Goal: Transaction & Acquisition: Purchase product/service

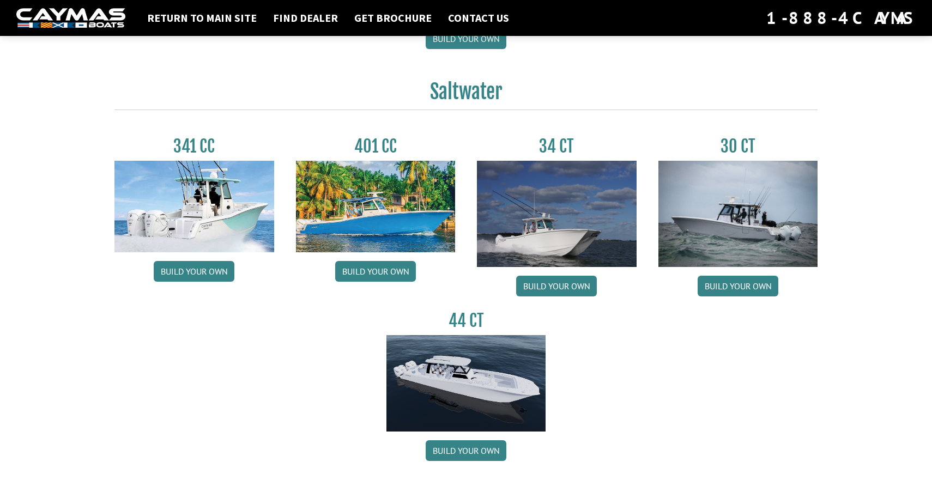
scroll to position [444, 0]
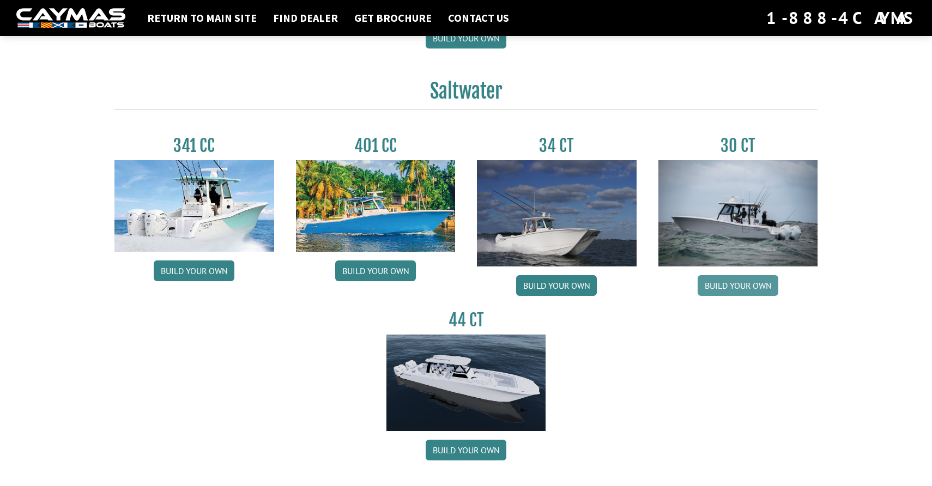
click at [754, 289] on link "Build your own" at bounding box center [738, 285] width 81 height 21
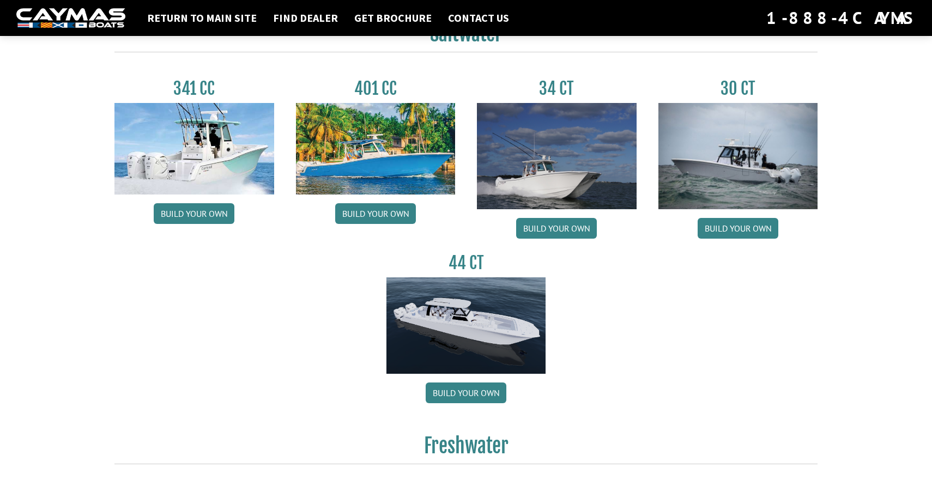
scroll to position [480, 0]
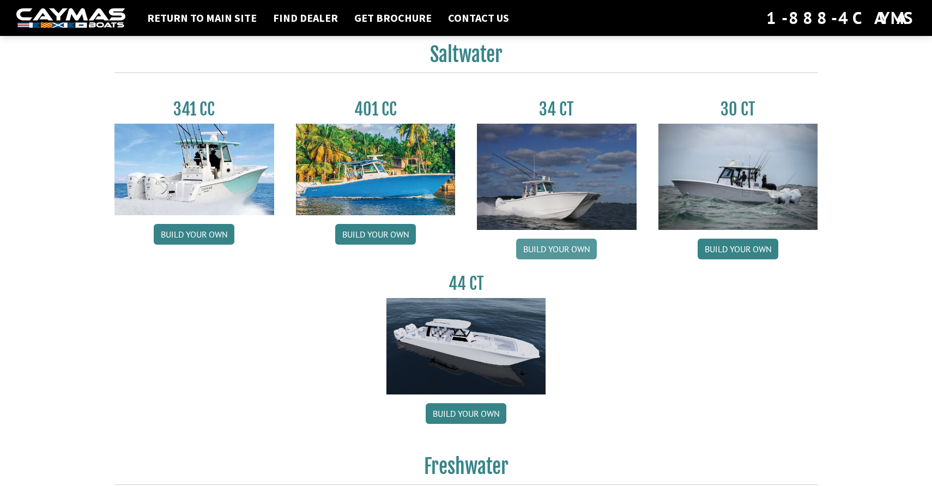
click at [573, 252] on link "Build your own" at bounding box center [556, 249] width 81 height 21
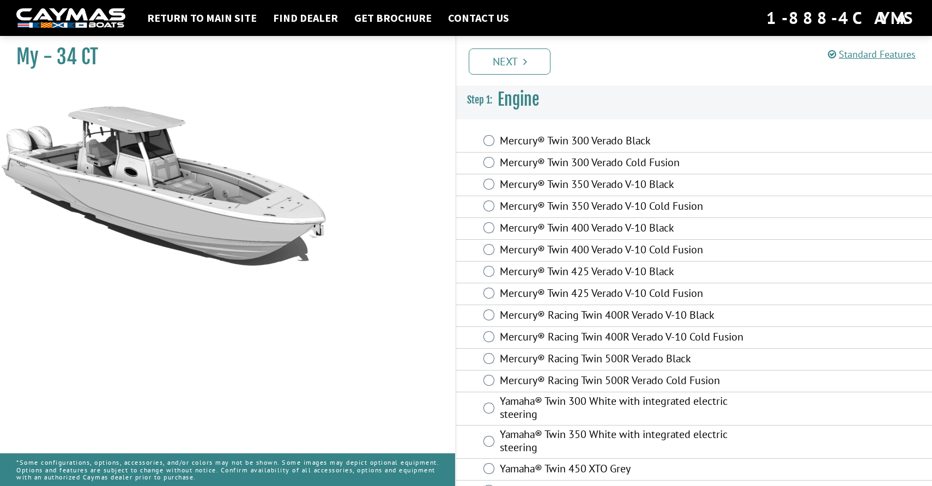
click at [510, 143] on label "Mercury® Twin 300 Verado Black" at bounding box center [629, 142] width 259 height 16
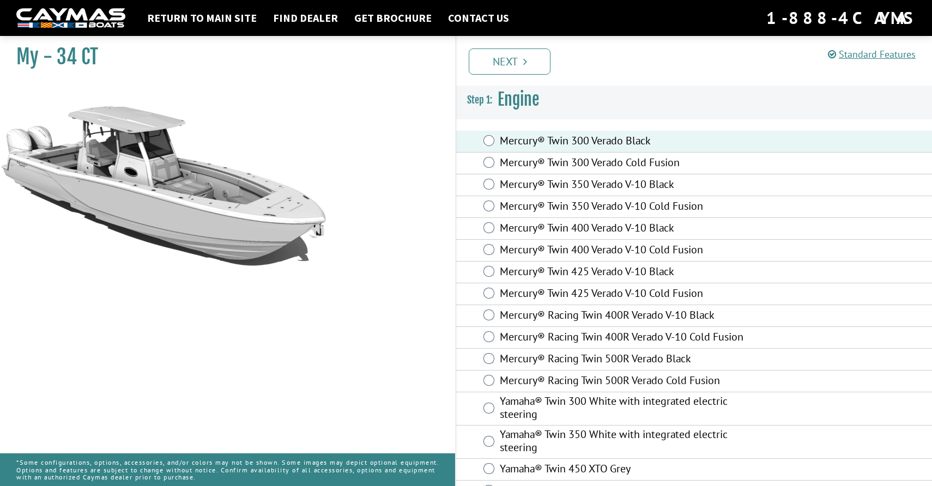
click at [591, 284] on div "Mercury® Twin 425 Verado V-10 Cold Fusion" at bounding box center [694, 294] width 476 height 22
click at [596, 271] on label "Mercury® Twin 425 Verado V-10 Black" at bounding box center [629, 273] width 259 height 16
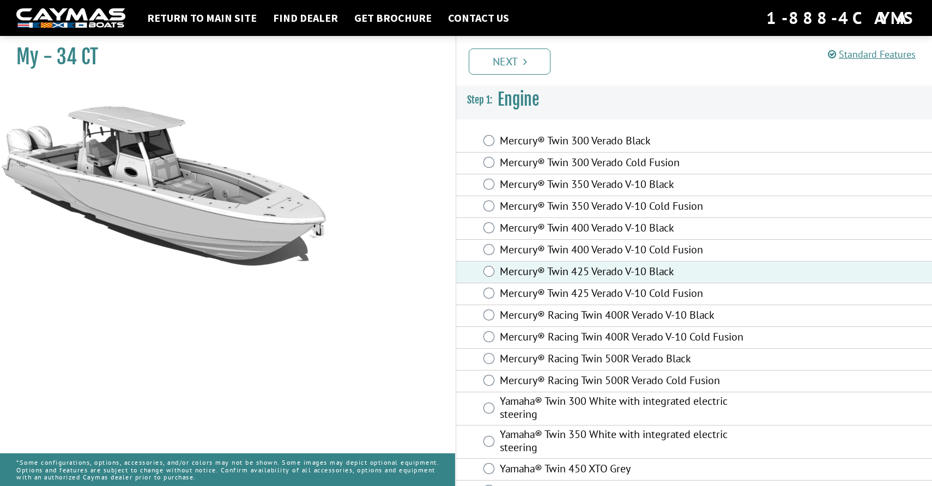
click at [666, 367] on label "Mercury® Racing Twin 500R Verado Black" at bounding box center [629, 360] width 259 height 16
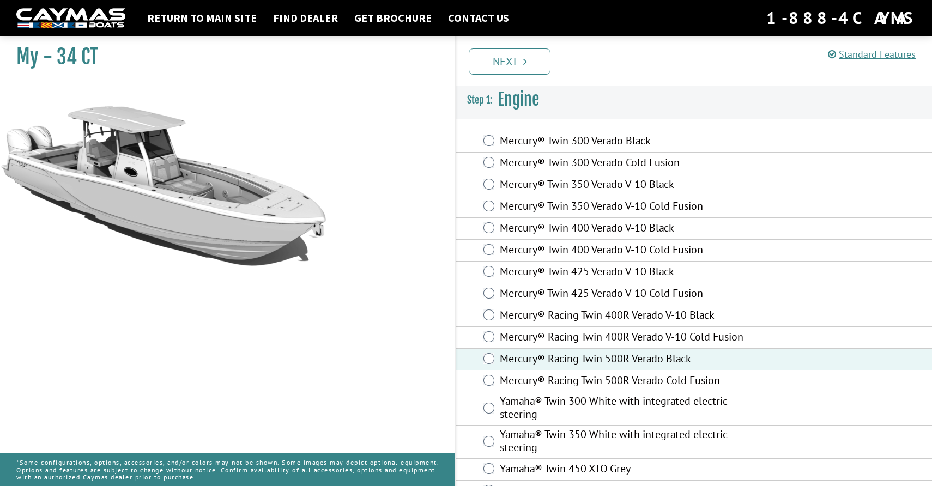
click at [669, 380] on label "Mercury® Racing Twin 500R Verado Cold Fusion" at bounding box center [629, 382] width 259 height 16
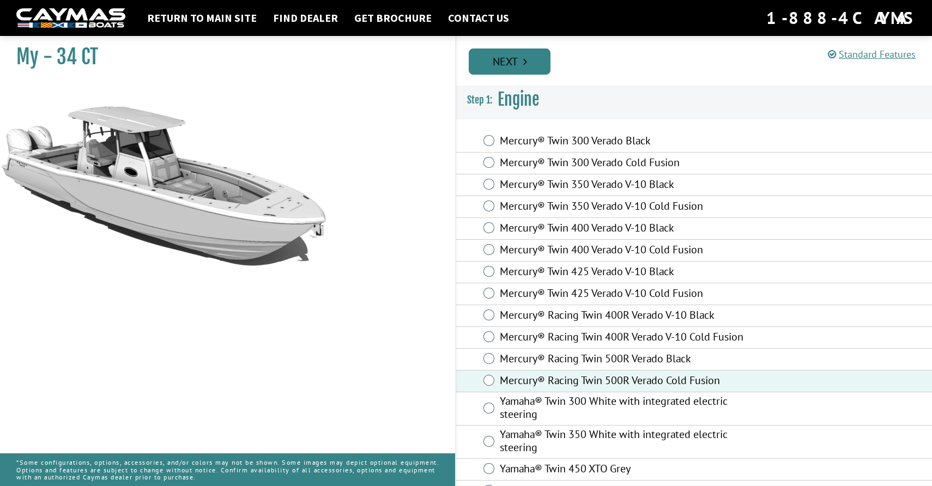
click at [521, 71] on link "Next" at bounding box center [510, 61] width 82 height 26
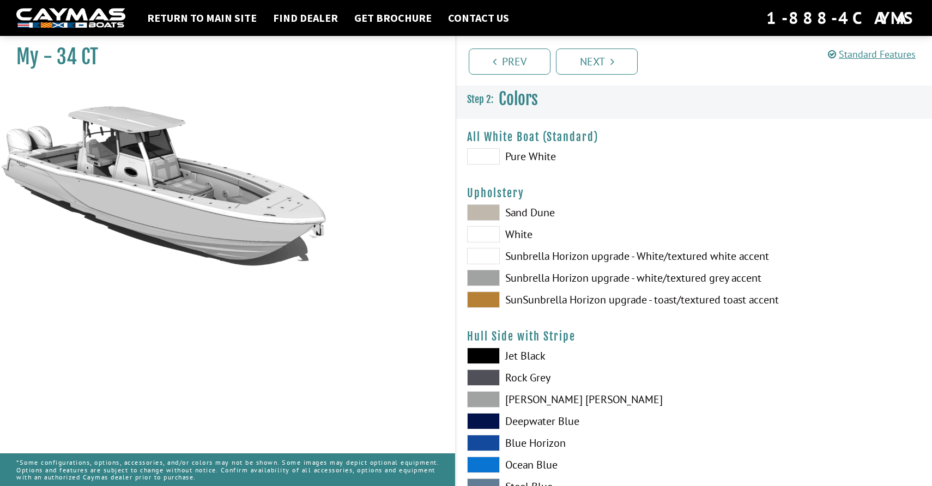
click at [488, 152] on span at bounding box center [483, 156] width 33 height 16
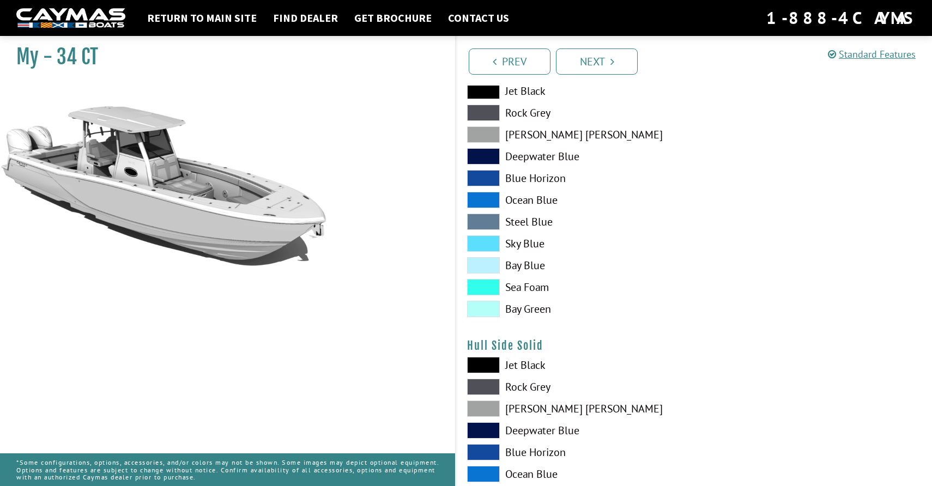
scroll to position [274, 0]
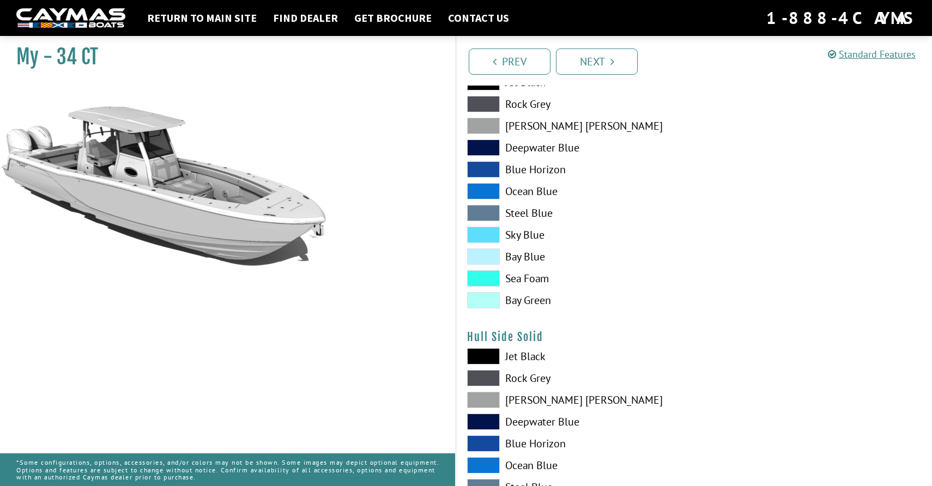
click at [492, 257] on span at bounding box center [483, 256] width 33 height 16
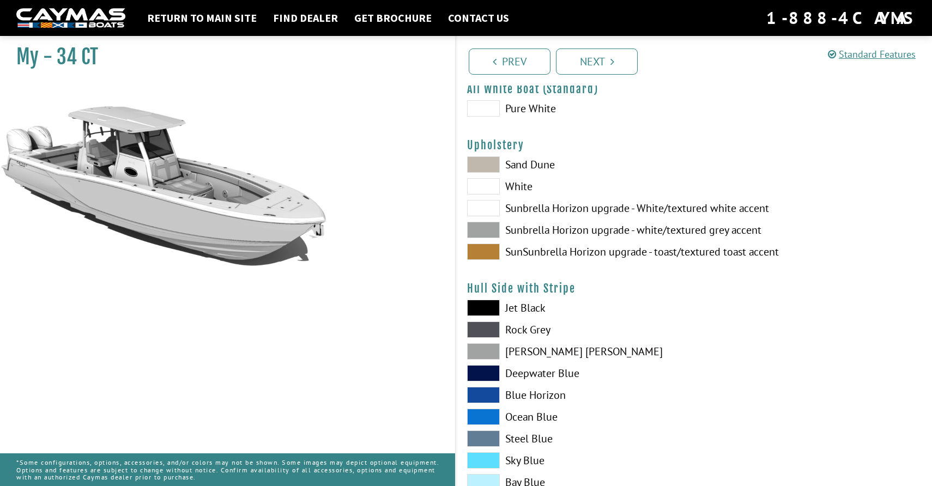
scroll to position [46, 0]
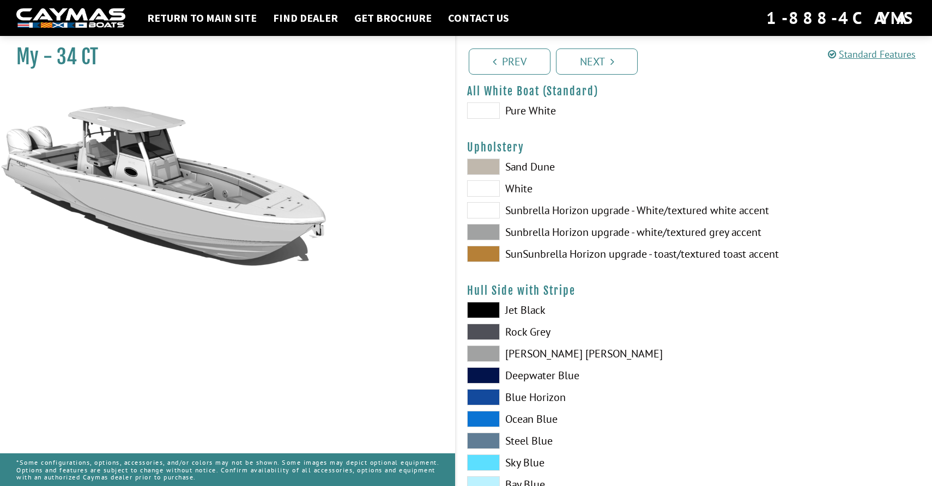
click at [492, 226] on span at bounding box center [483, 232] width 33 height 16
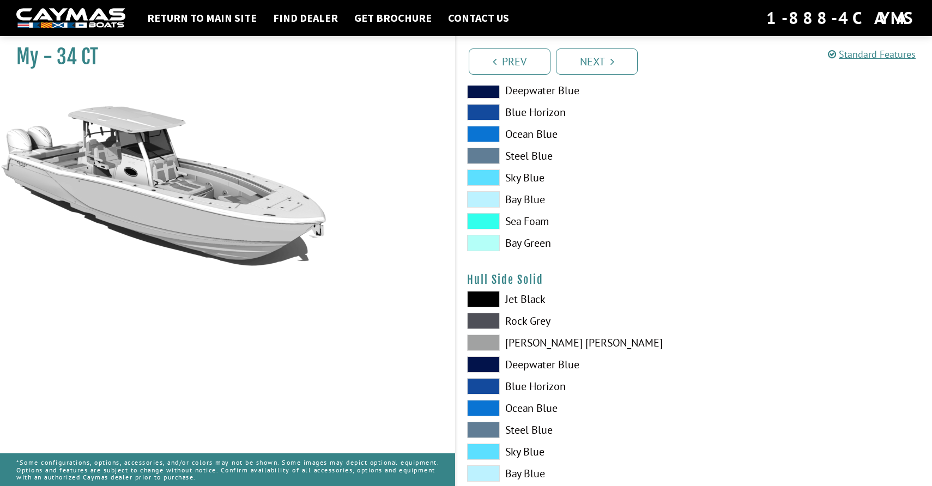
scroll to position [393, 0]
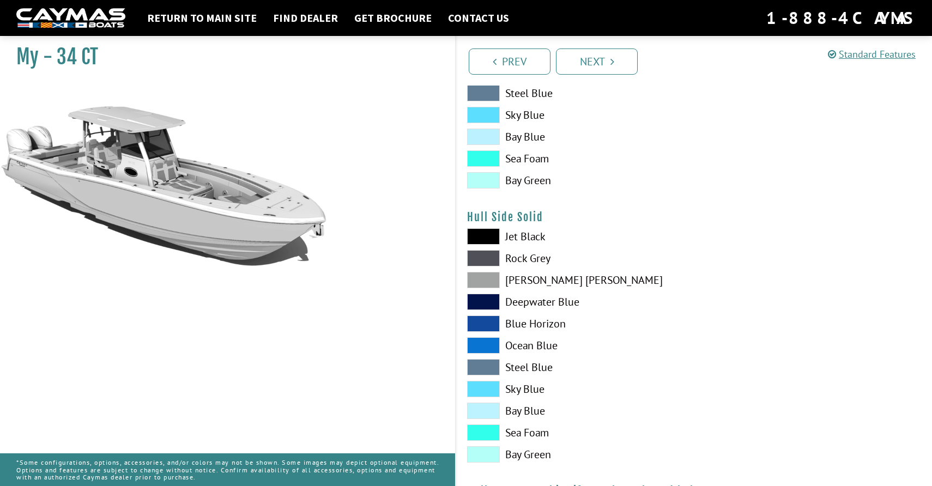
click at [488, 414] on span at bounding box center [483, 411] width 33 height 16
click at [596, 64] on link "Next" at bounding box center [597, 61] width 82 height 26
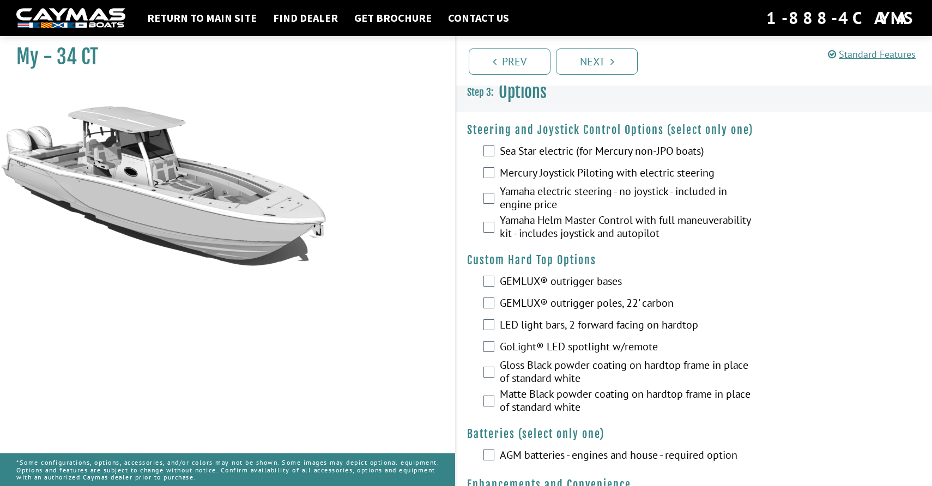
scroll to position [0, 0]
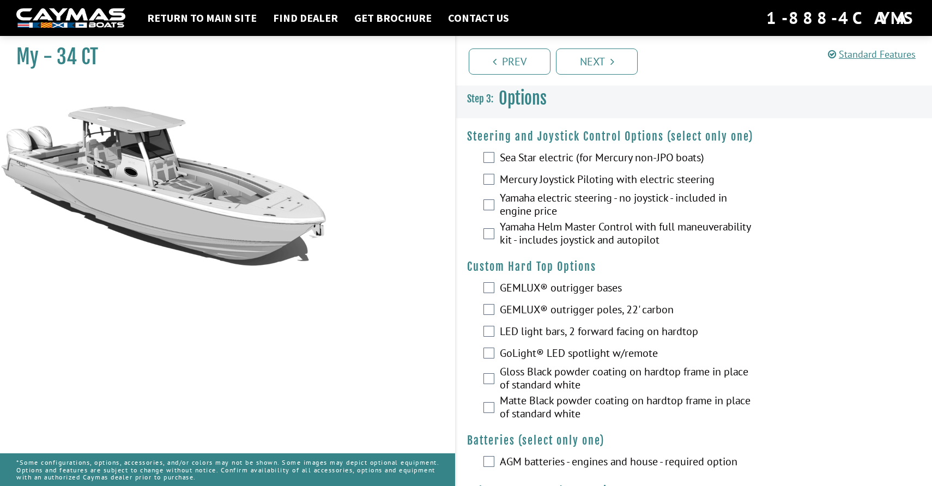
drag, startPoint x: 336, startPoint y: 257, endPoint x: 339, endPoint y: 210, distance: 46.4
click at [339, 210] on div "My - 34 CT" at bounding box center [222, 274] width 466 height 486
